Goal: Transaction & Acquisition: Purchase product/service

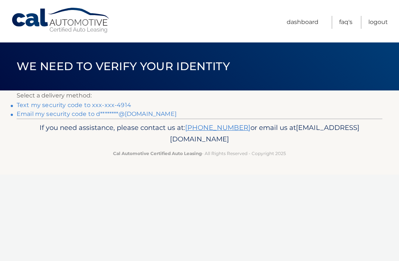
click at [127, 105] on link "Text my security code to xxx-xxx-4914" at bounding box center [74, 105] width 114 height 7
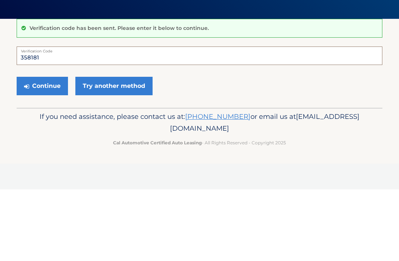
type input "358181"
click at [49, 148] on button "Continue" at bounding box center [42, 157] width 51 height 18
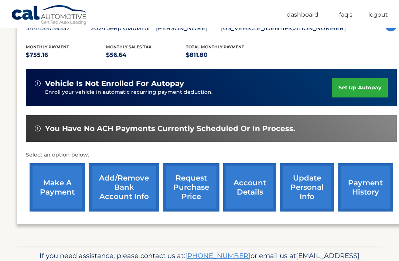
scroll to position [161, 0]
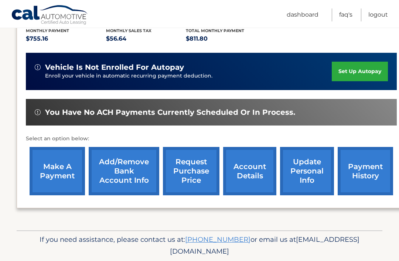
click at [60, 181] on link "make a payment" at bounding box center [57, 171] width 55 height 48
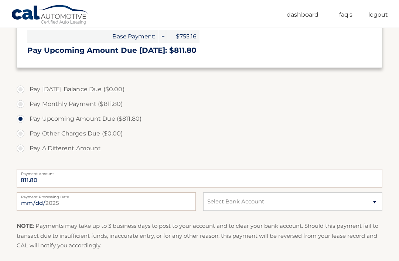
scroll to position [178, 0]
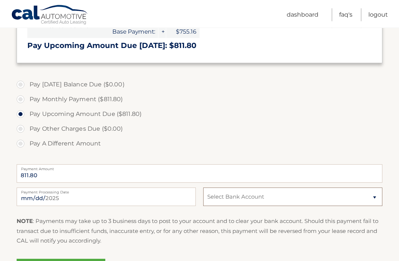
click at [371, 200] on select "Select Bank Account Checking BANK OF AMERICA, N.A. *****6281 Checking BANK OF A…" at bounding box center [292, 197] width 179 height 18
select select "MTUyZThiYTAtMDQzMS00NWQ2LTk1YWEtODg5Njc3YTVlOTEz"
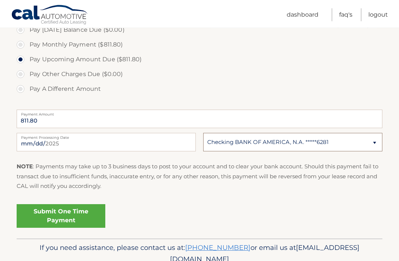
scroll to position [233, 0]
click at [73, 217] on link "Submit One Time Payment" at bounding box center [61, 216] width 89 height 24
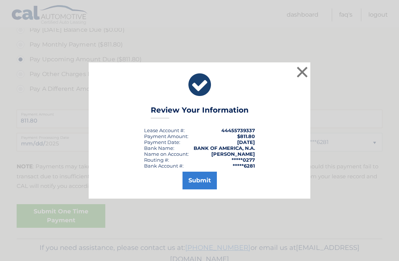
click at [204, 189] on button "Submit" at bounding box center [199, 181] width 34 height 18
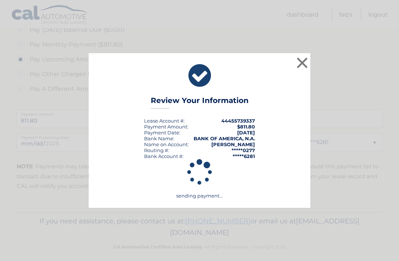
scroll to position [214, 0]
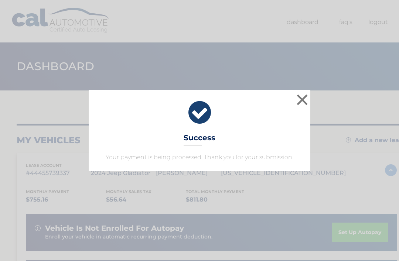
click at [300, 100] on button "×" at bounding box center [302, 99] width 15 height 15
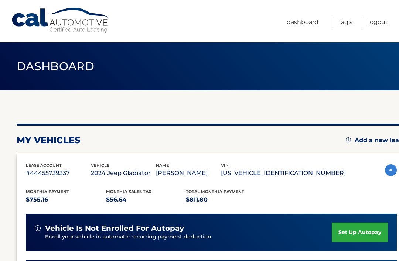
click at [385, 22] on link "Logout" at bounding box center [378, 22] width 20 height 13
